Goal: Check status: Check status

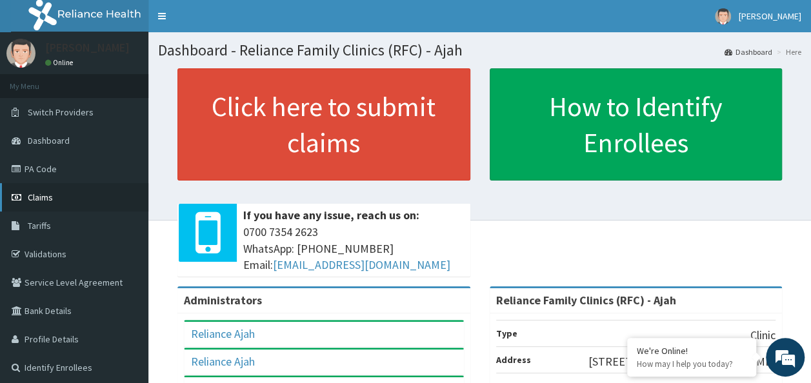
click at [44, 197] on span "Claims" at bounding box center [40, 198] width 25 height 12
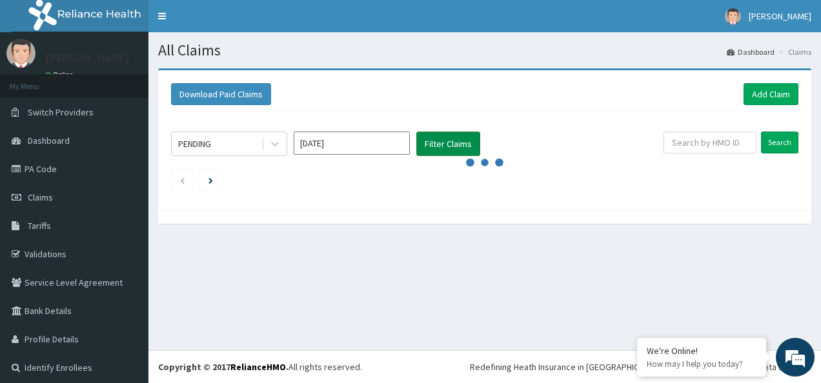
click at [457, 135] on button "Filter Claims" at bounding box center [448, 144] width 64 height 25
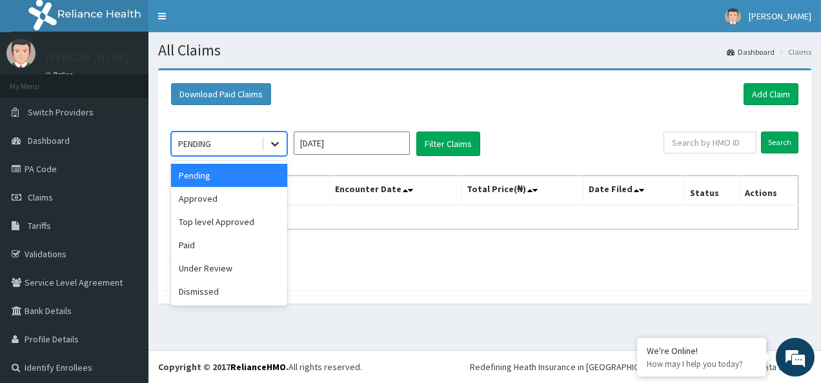
click at [280, 143] on icon at bounding box center [274, 143] width 13 height 13
click at [222, 196] on div "Approved" at bounding box center [229, 198] width 116 height 23
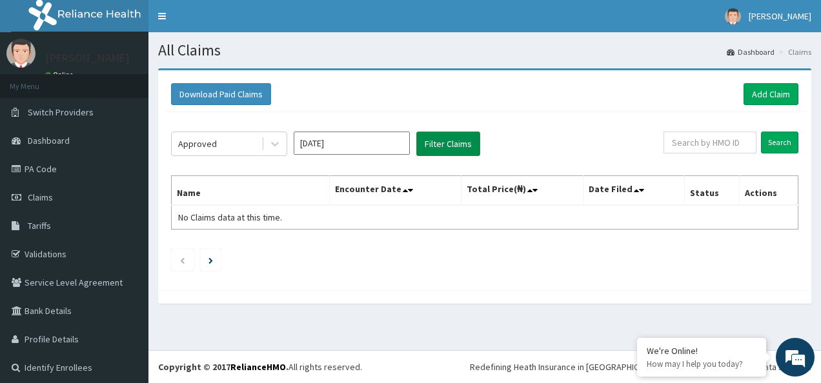
click at [434, 146] on button "Filter Claims" at bounding box center [448, 144] width 64 height 25
click at [404, 188] on icon at bounding box center [405, 190] width 5 height 9
